Goal: Information Seeking & Learning: Compare options

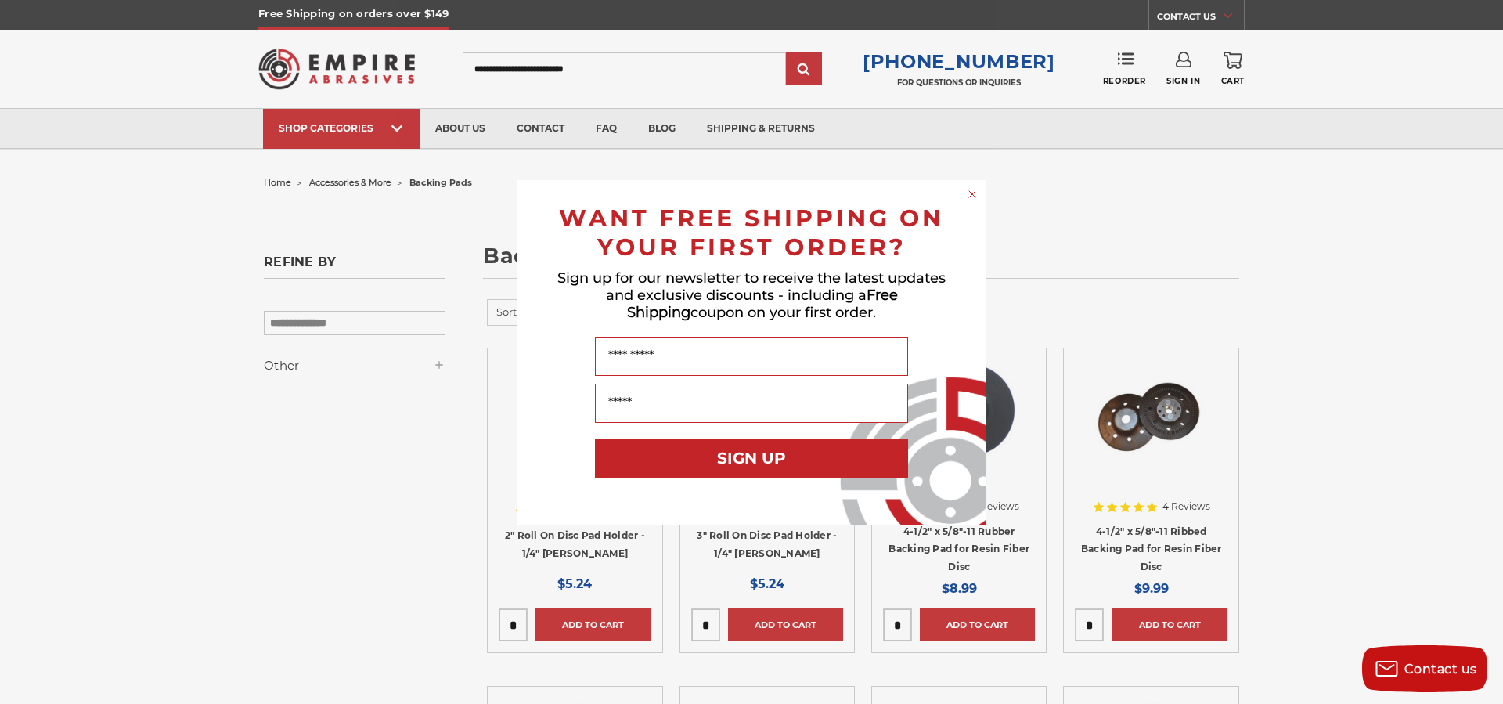
click at [1427, 353] on div "Close dialog WANT FREE SHIPPING ON YOUR FIRST ORDER? Sign up for our newsletter…" at bounding box center [751, 352] width 1503 height 704
click at [1420, 354] on div "Close dialog WANT FREE SHIPPING ON YOUR FIRST ORDER? Sign up for our newsletter…" at bounding box center [751, 352] width 1503 height 704
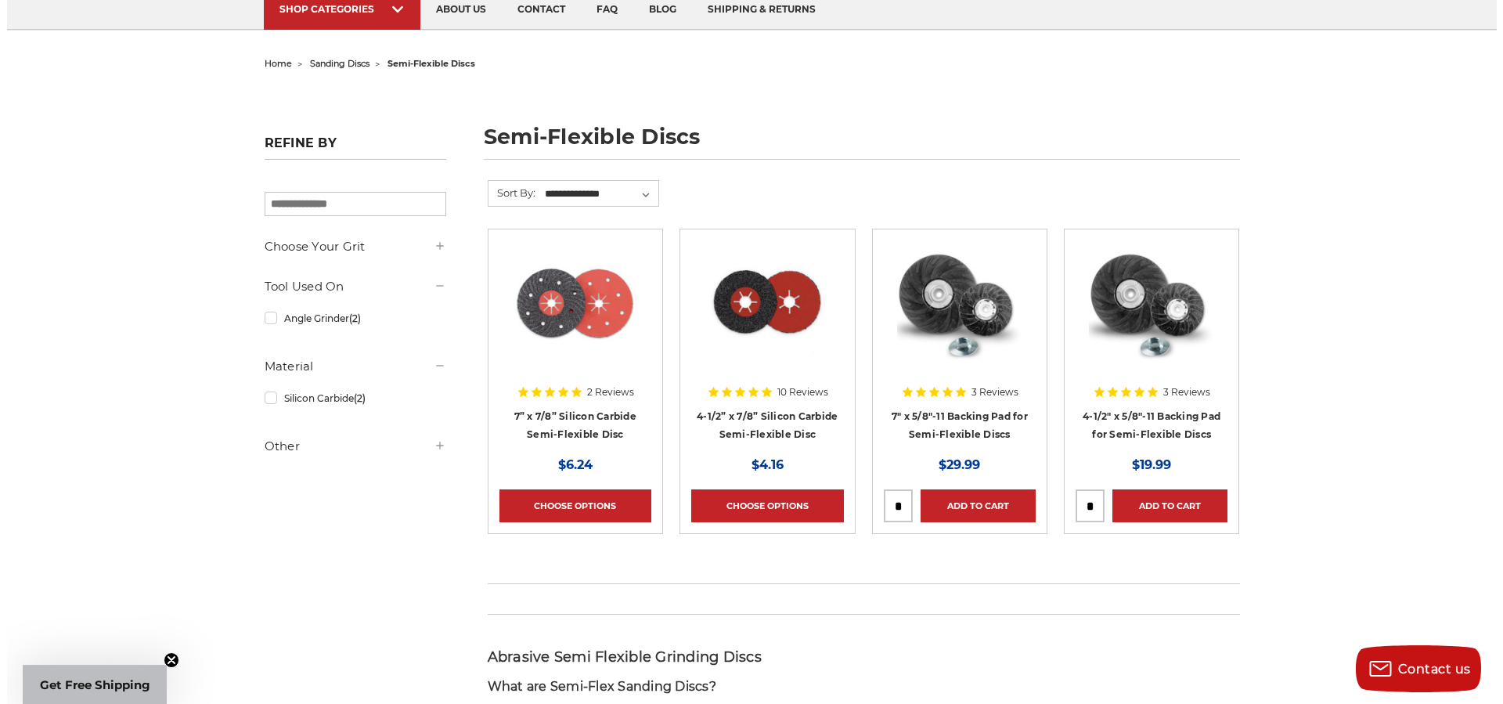
scroll to position [99, 0]
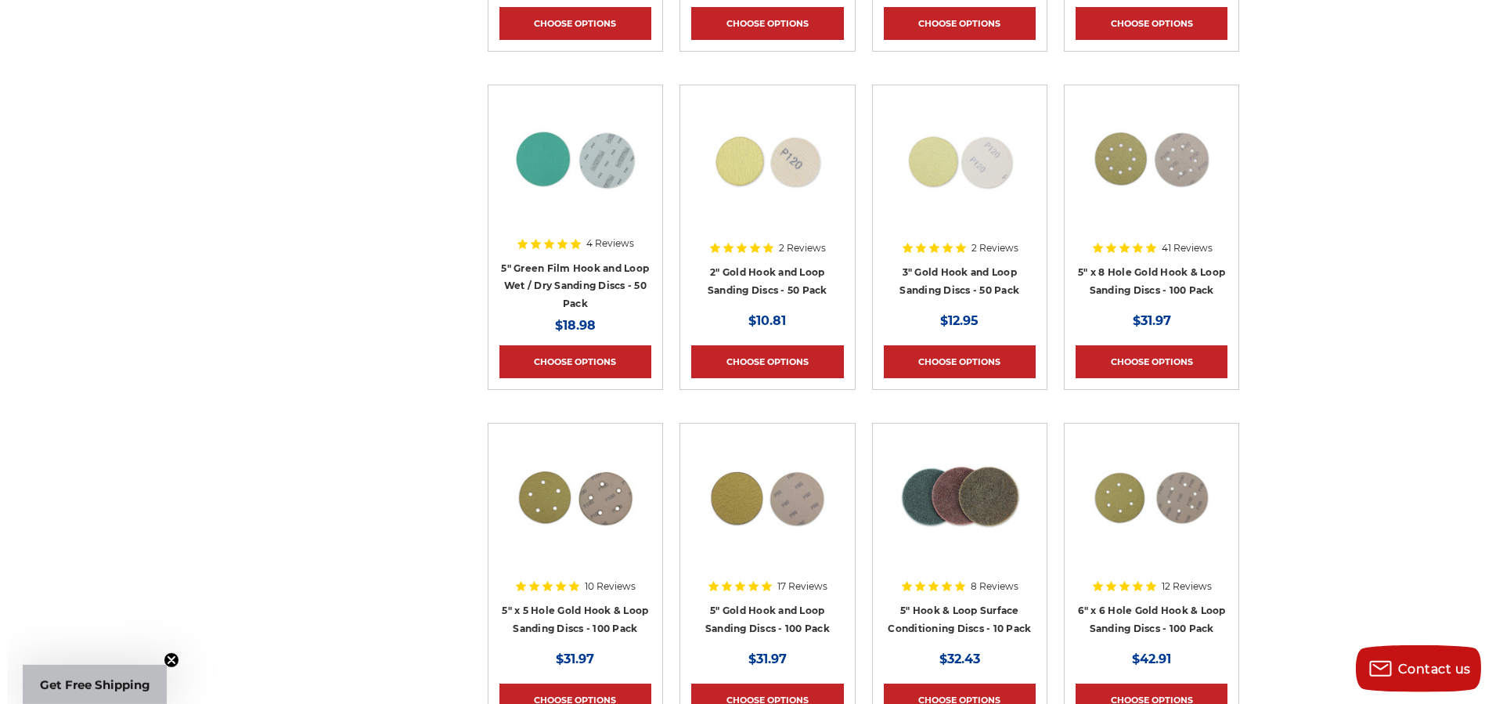
scroll to position [296, 0]
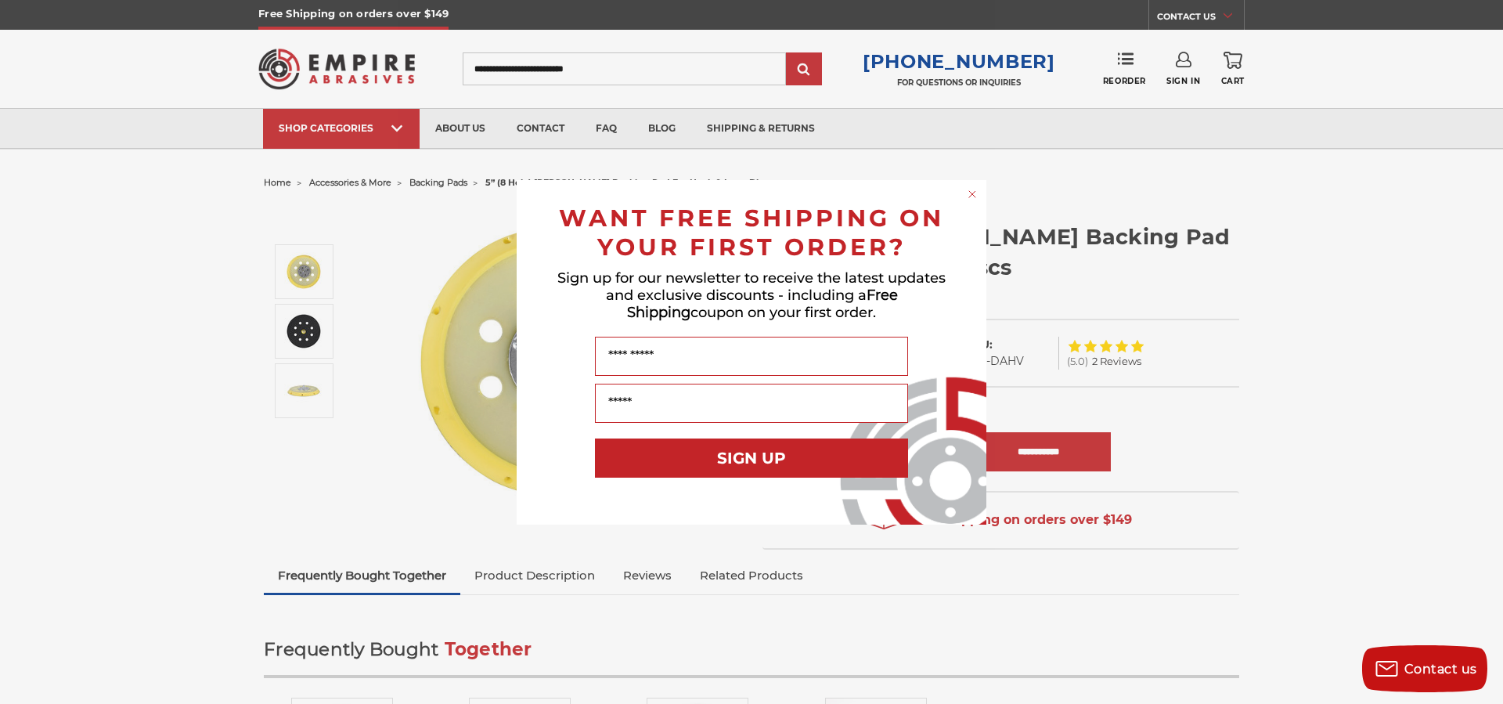
click at [1173, 182] on div "Close dialog WANT FREE SHIPPING ON YOUR FIRST ORDER? Sign up for our newsletter…" at bounding box center [751, 352] width 1503 height 704
drag, startPoint x: 972, startPoint y: 192, endPoint x: 1001, endPoint y: 205, distance: 31.9
click at [972, 193] on circle "Close dialog" at bounding box center [972, 193] width 15 height 15
